Goal: Information Seeking & Learning: Understand process/instructions

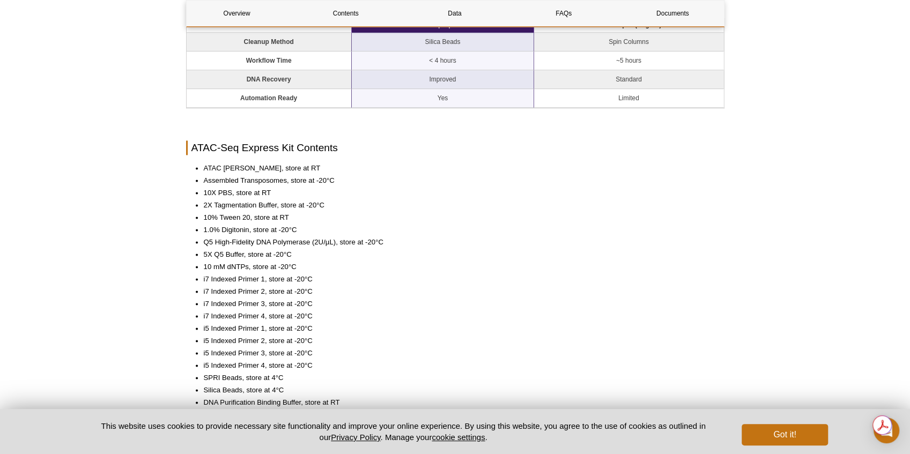
scroll to position [913, 0]
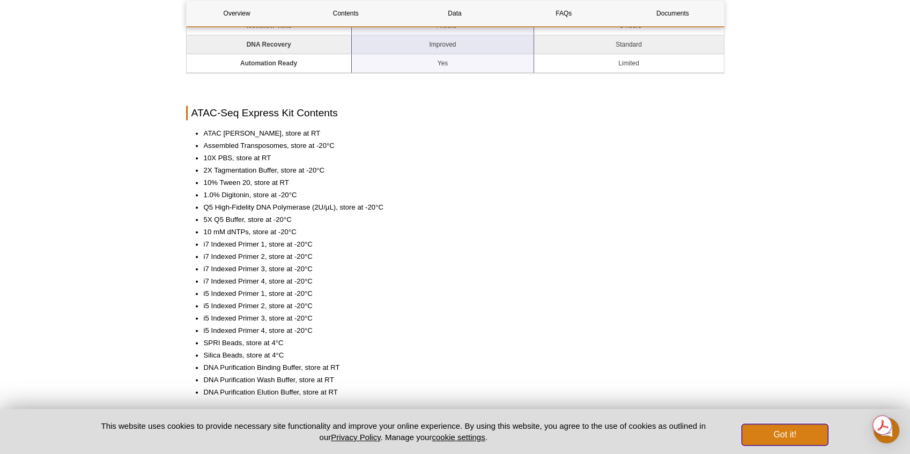
click at [797, 442] on button "Got it!" at bounding box center [785, 434] width 86 height 21
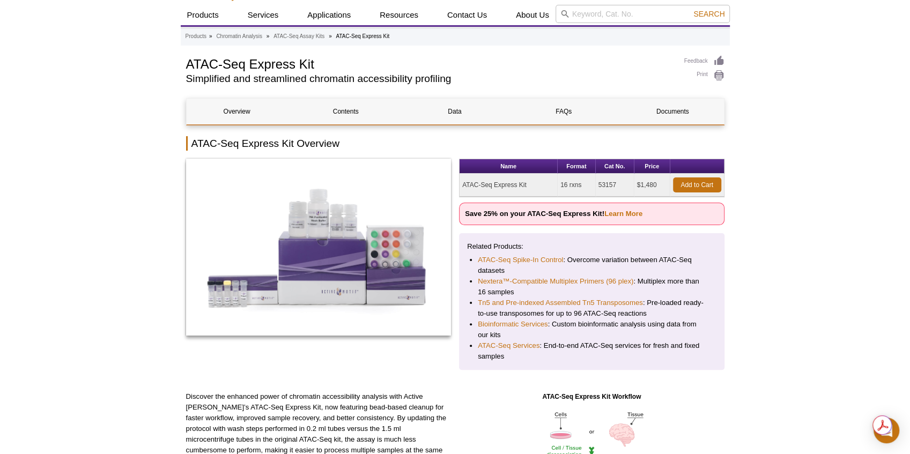
scroll to position [0, 0]
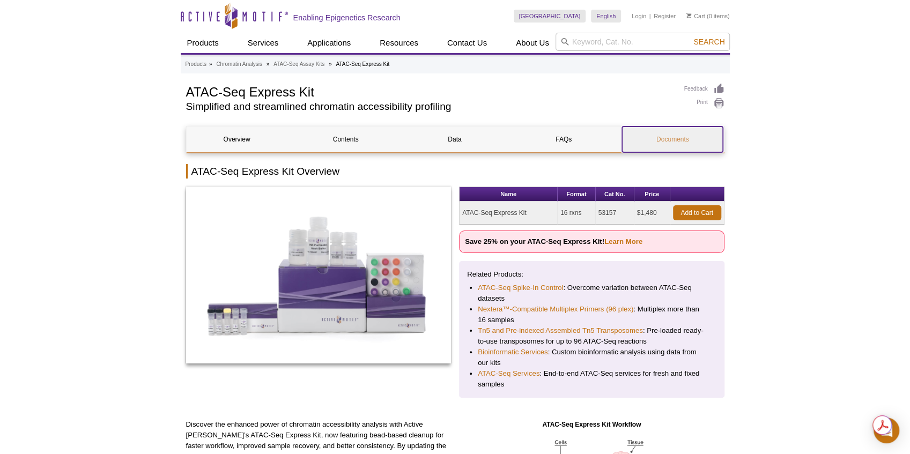
click at [659, 141] on link "Documents" at bounding box center [672, 140] width 101 height 26
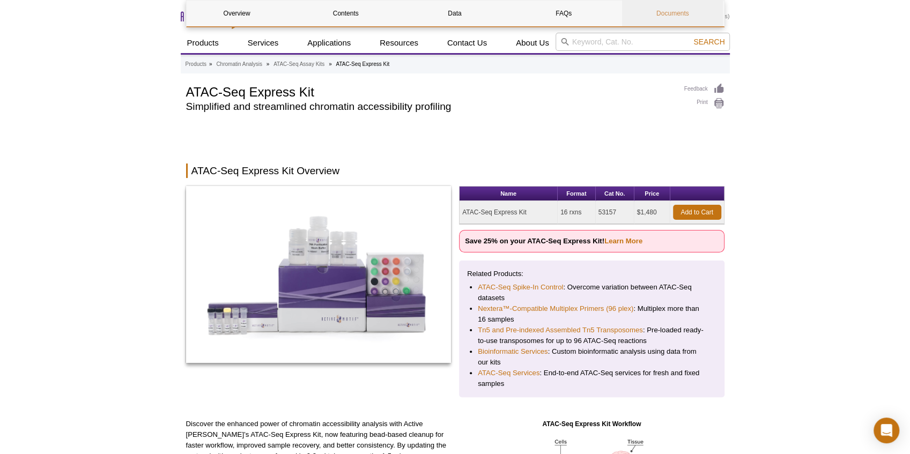
scroll to position [2178, 0]
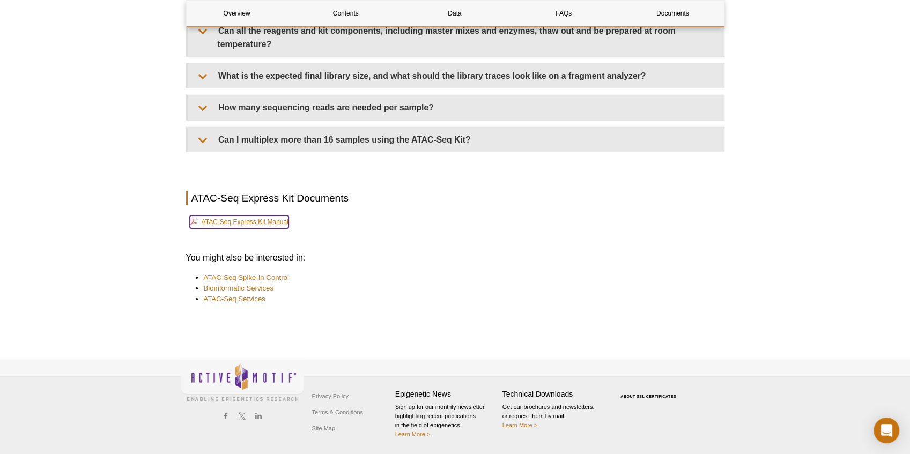
click at [266, 224] on link "ATAC-Seq Express Kit Manual" at bounding box center [239, 222] width 99 height 13
click at [277, 280] on link "ATAC-Seq Spike-In Control" at bounding box center [246, 277] width 85 height 11
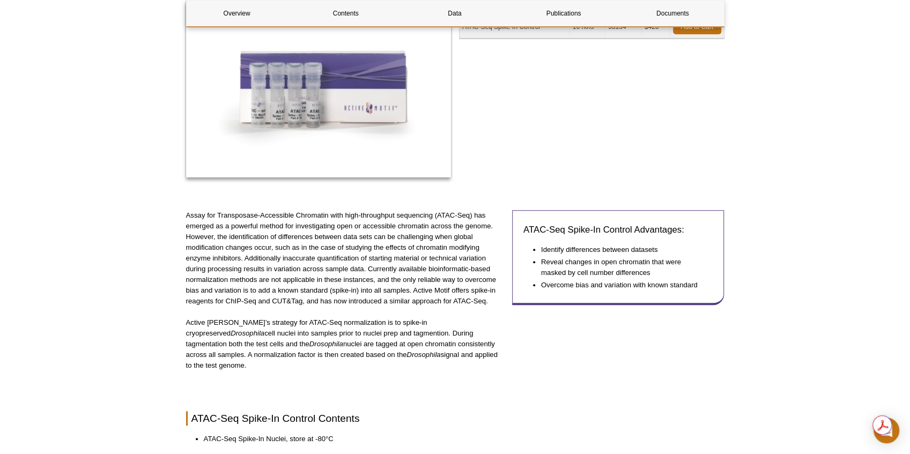
scroll to position [198, 0]
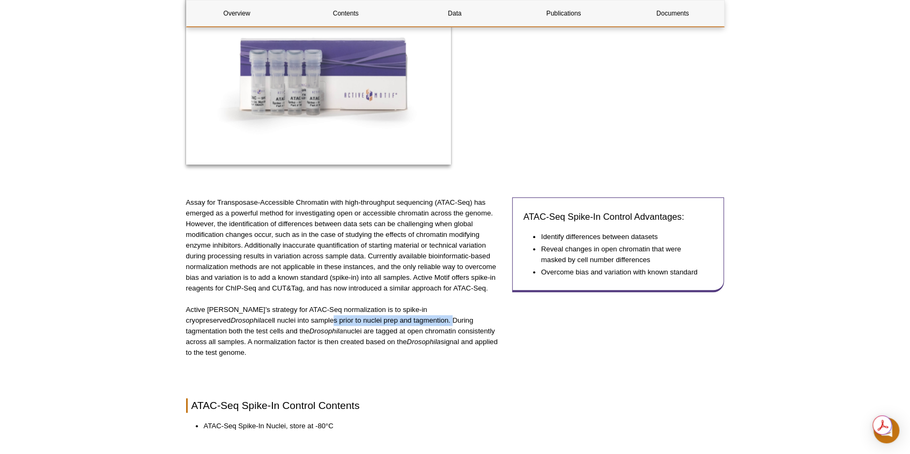
drag, startPoint x: 220, startPoint y: 322, endPoint x: 338, endPoint y: 321, distance: 118.5
click at [338, 321] on p "Active Motif’s strategy for ATAC-Seq normalization is to spike-in cryopreserved…" at bounding box center [345, 332] width 318 height 54
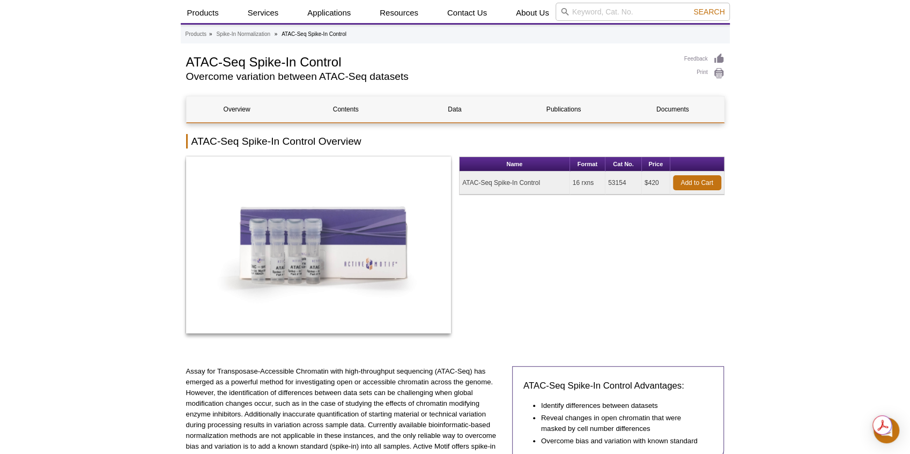
scroll to position [0, 0]
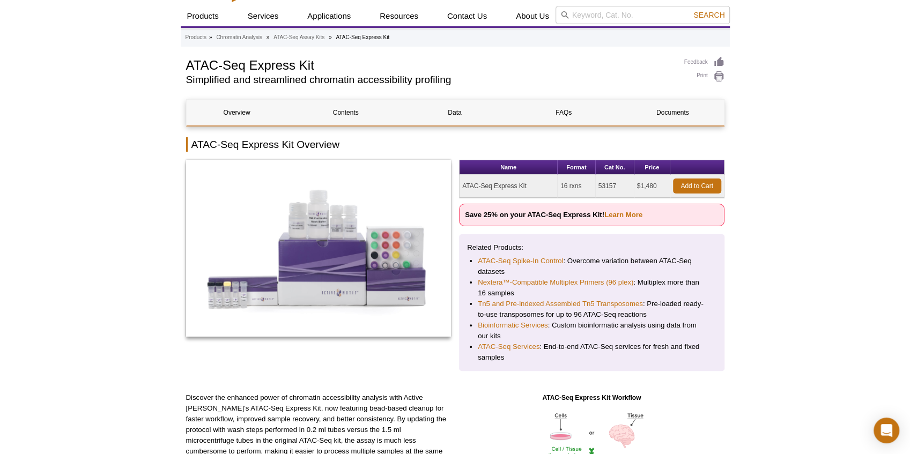
scroll to position [14, 0]
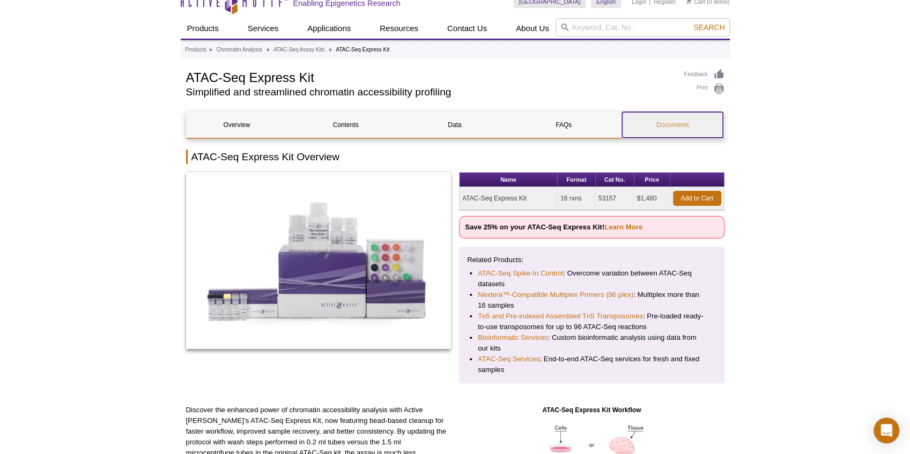
click at [665, 126] on link "Documents" at bounding box center [672, 125] width 101 height 26
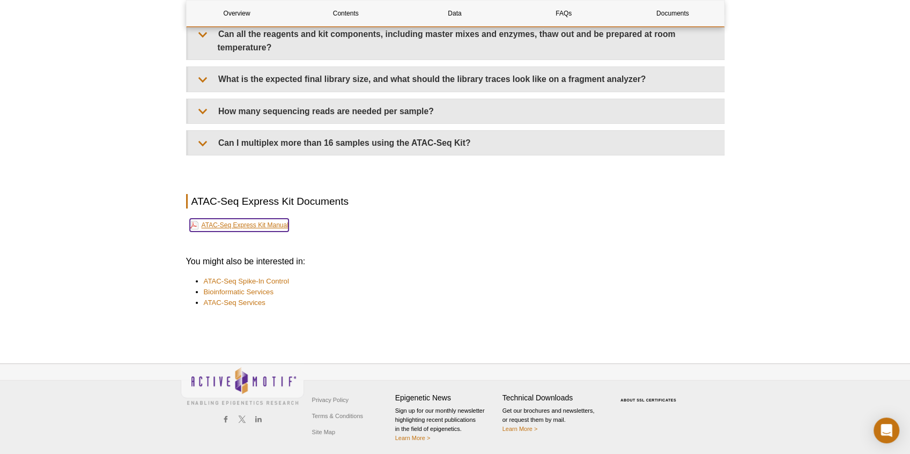
click at [278, 222] on link "ATAC-Seq Express Kit Manual" at bounding box center [239, 225] width 99 height 13
